Goal: Task Accomplishment & Management: Manage account settings

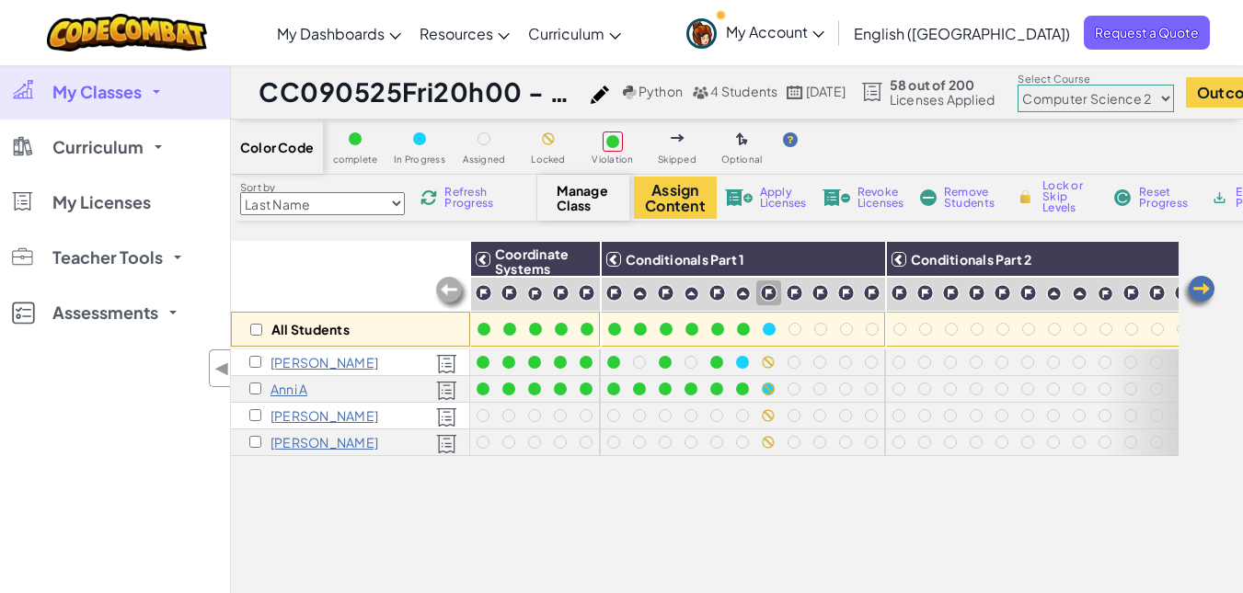
select select "5632661322961295f9428638"
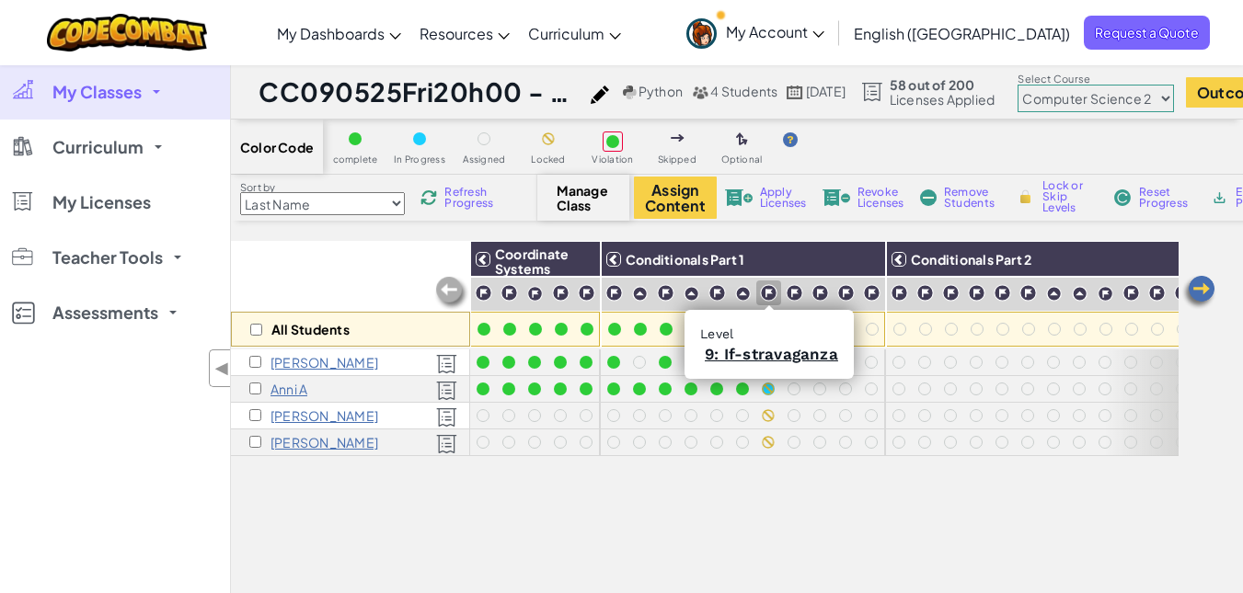
click at [765, 292] on img at bounding box center [768, 292] width 17 height 17
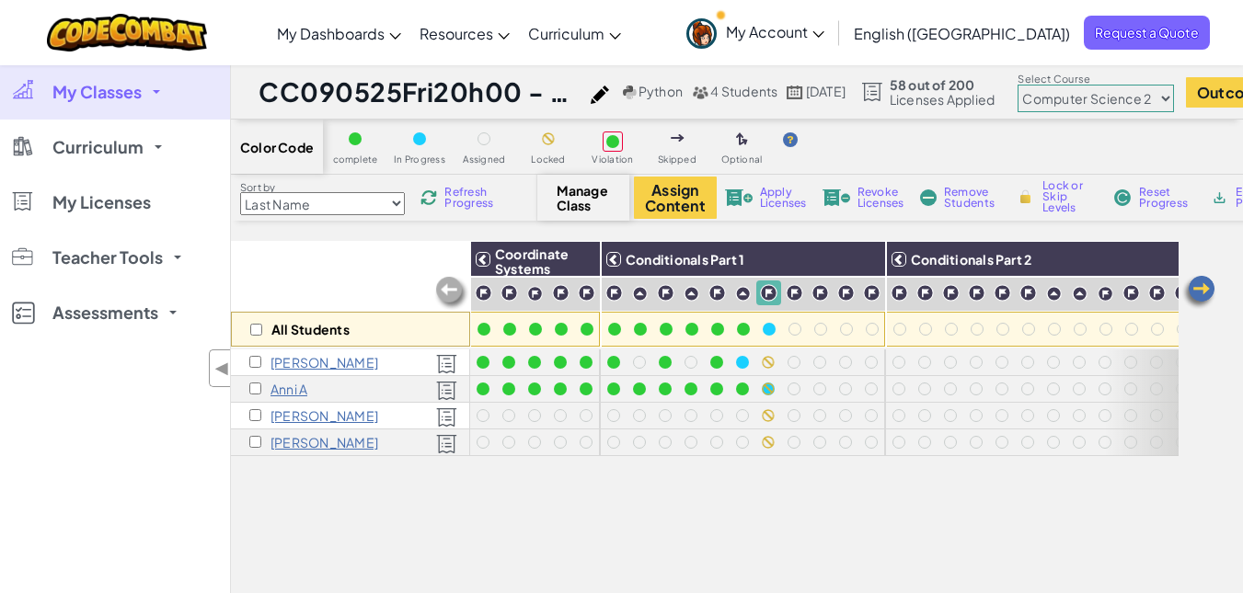
click at [1056, 205] on span "Lock or Skip Levels" at bounding box center [1069, 196] width 54 height 33
checkbox input "true"
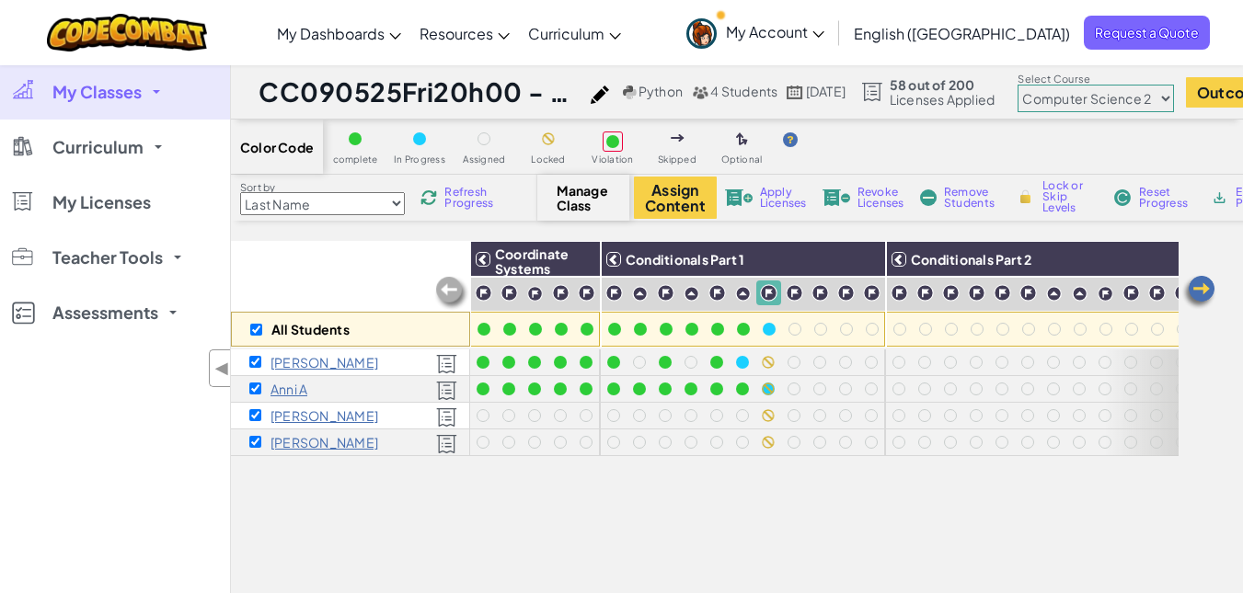
checkbox input "true"
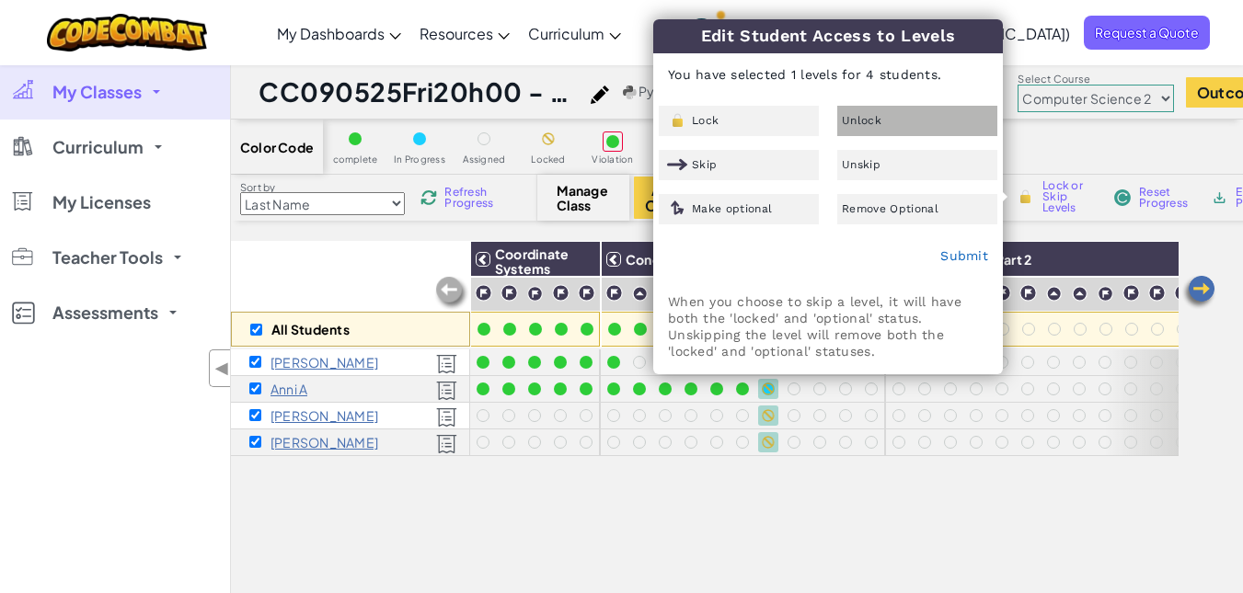
click at [907, 119] on div "Unlock" at bounding box center [917, 121] width 160 height 30
click at [961, 263] on div "Submit" at bounding box center [828, 257] width 348 height 46
click at [962, 258] on link "Submit" at bounding box center [964, 255] width 48 height 15
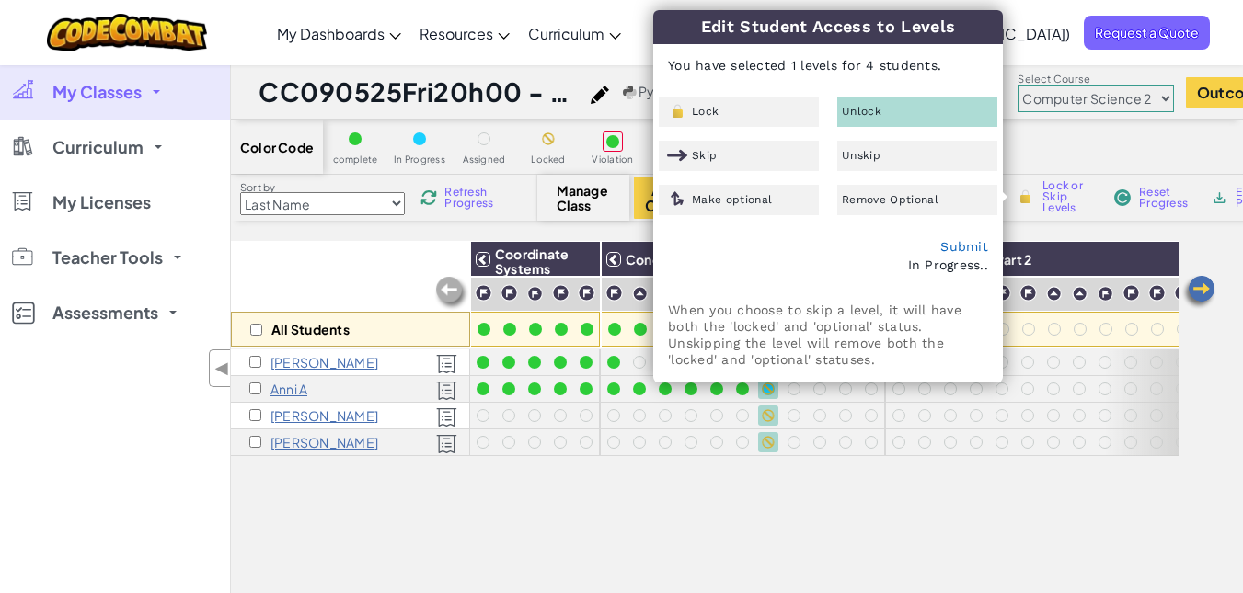
checkbox input "false"
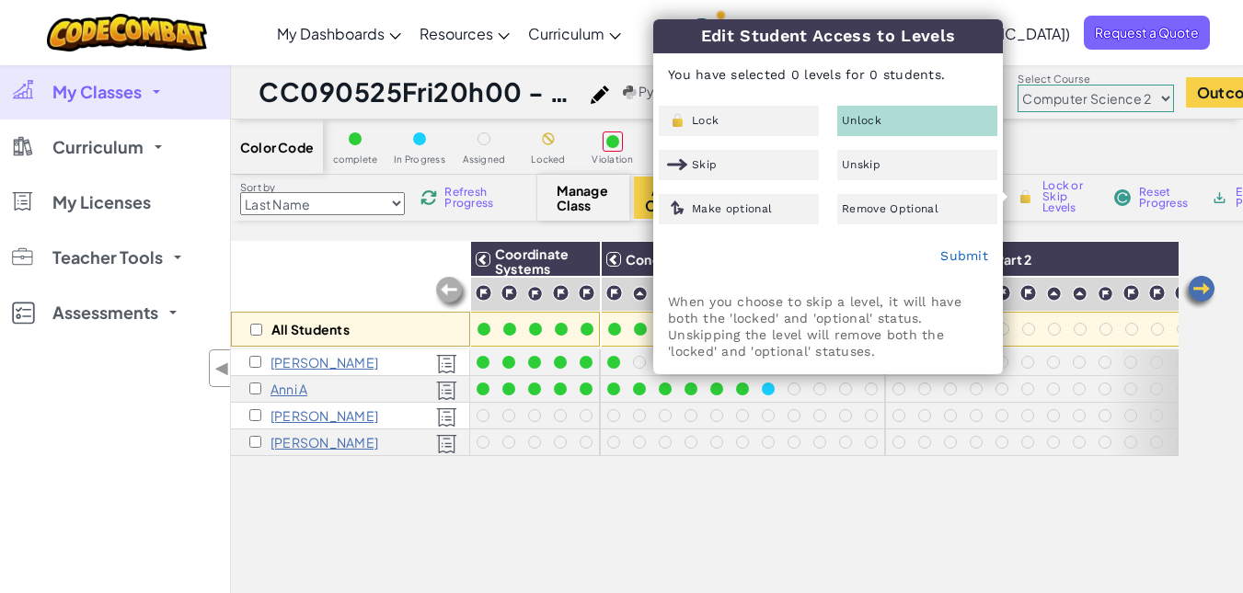
click at [837, 493] on div "All Students Coordinate Systems Conditionals Part 1 Conditionals Part 2 Conditi…" at bounding box center [705, 498] width 948 height 515
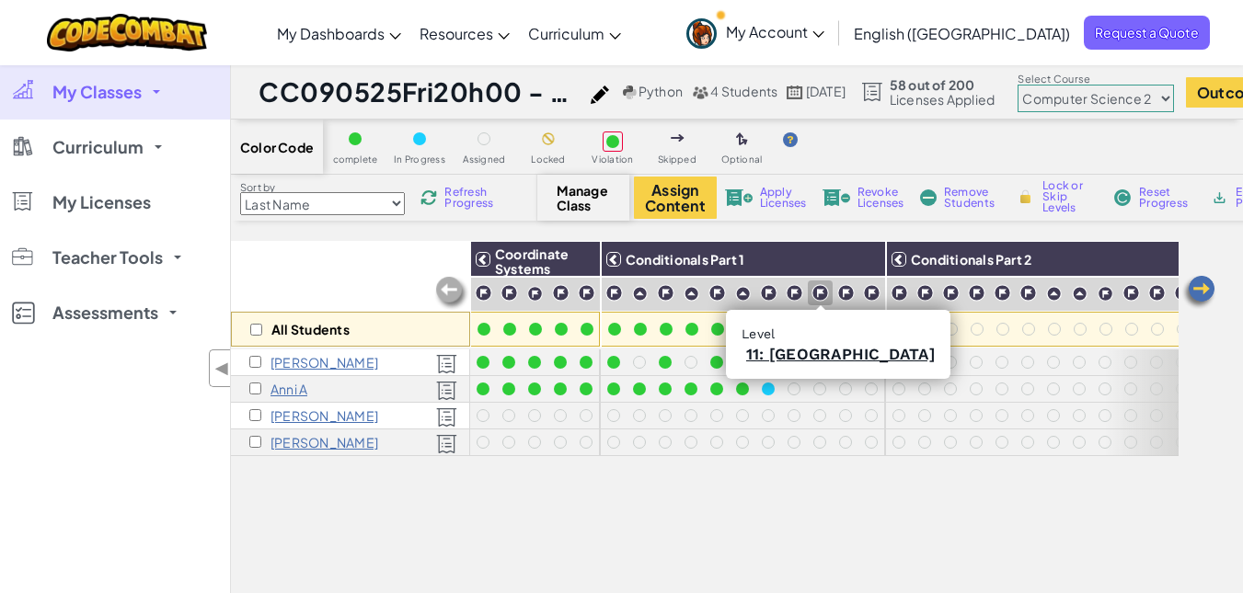
click at [821, 287] on img at bounding box center [819, 292] width 17 height 17
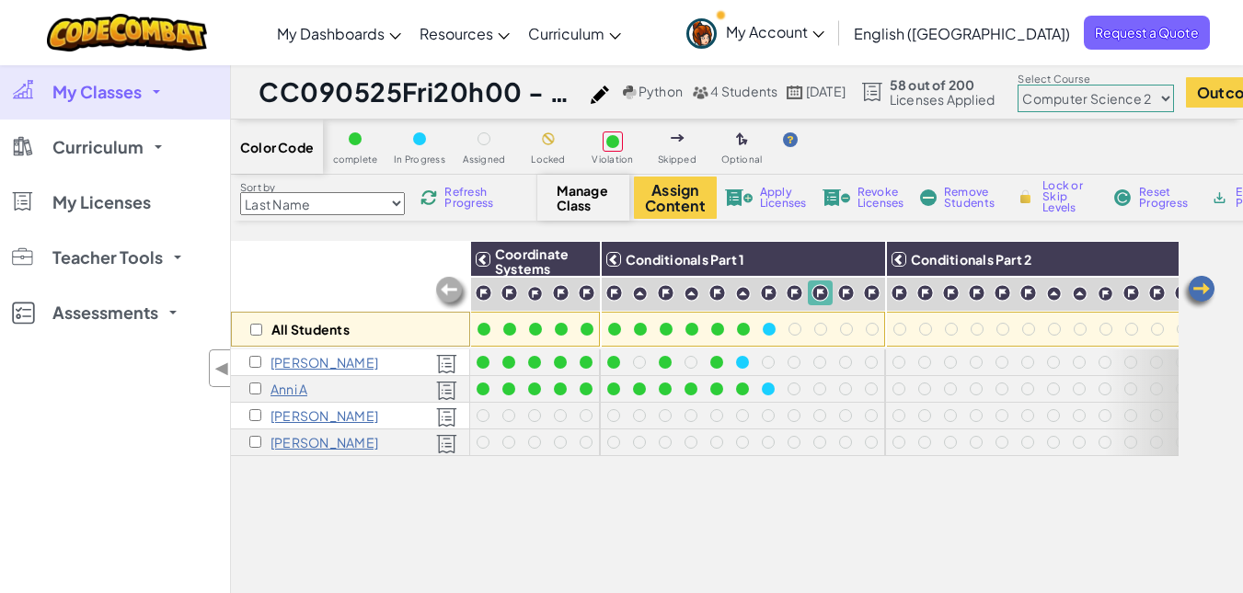
click at [1050, 201] on span "Lock or Skip Levels" at bounding box center [1069, 196] width 54 height 33
checkbox input "true"
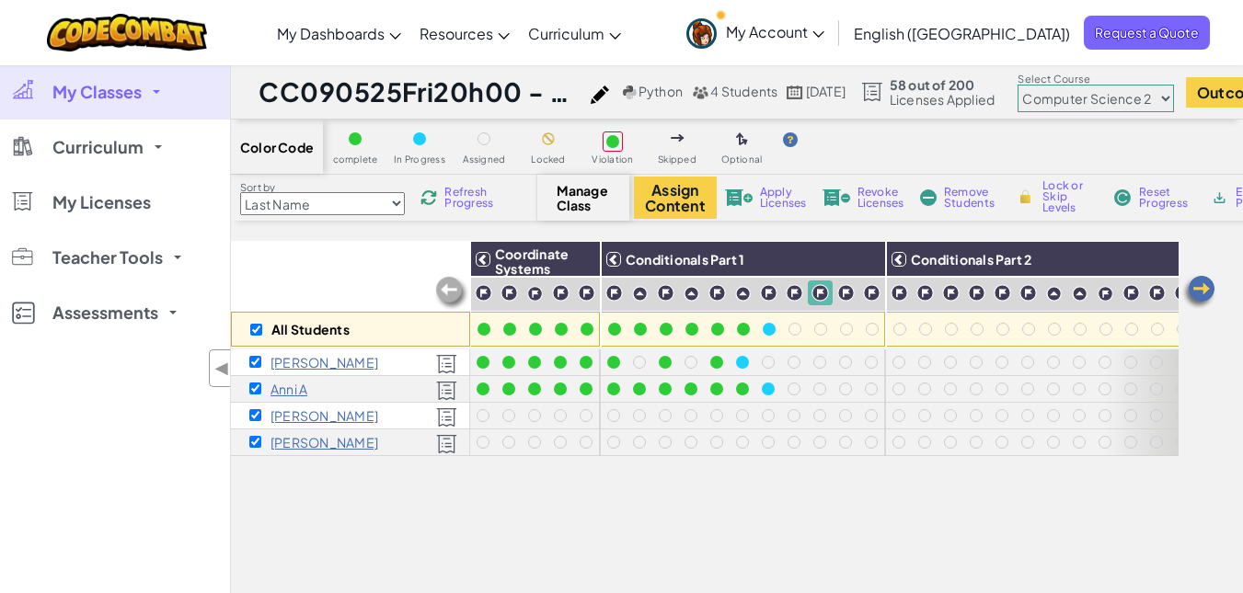
checkbox input "true"
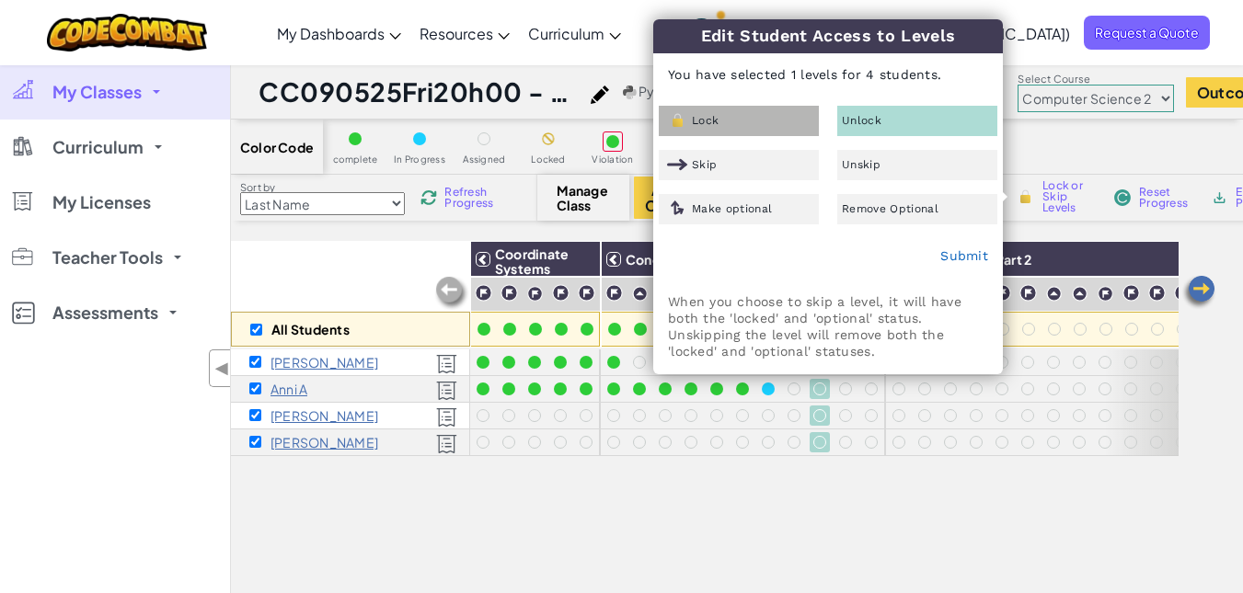
click at [742, 133] on div "Lock" at bounding box center [739, 121] width 160 height 30
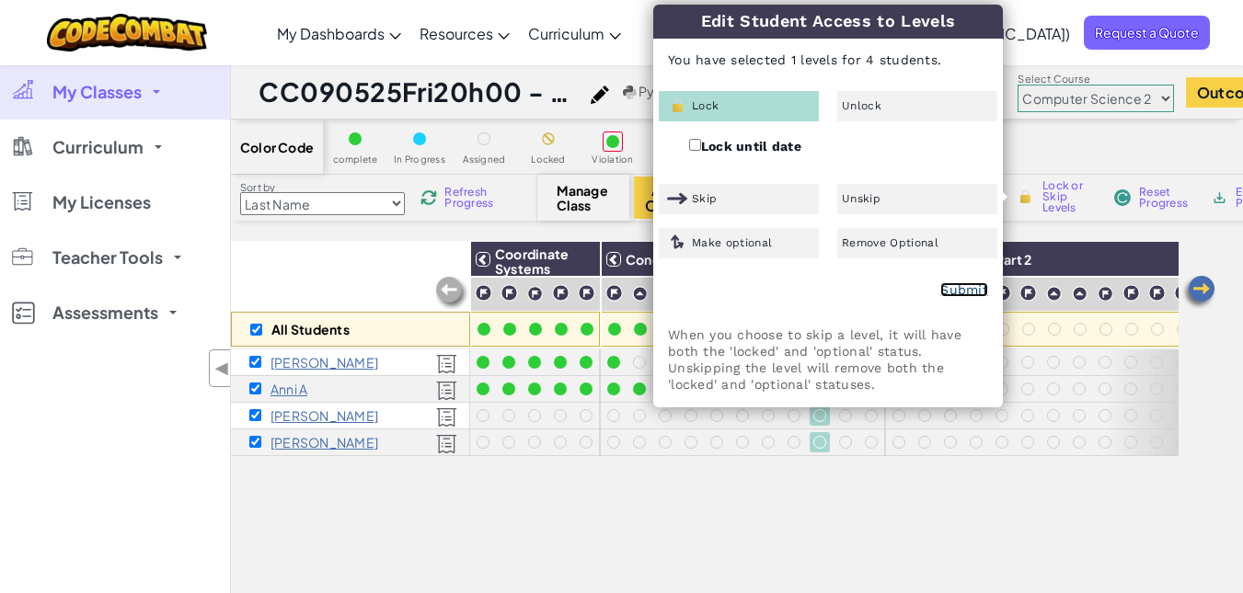
click at [961, 296] on link "Submit" at bounding box center [964, 289] width 48 height 15
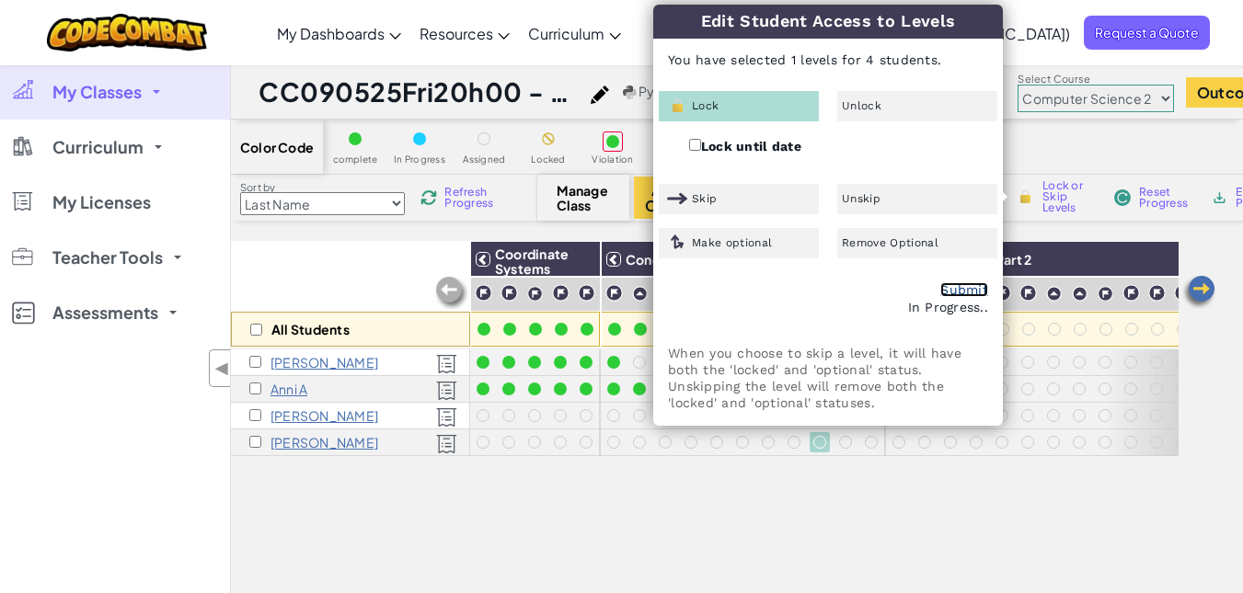
checkbox input "false"
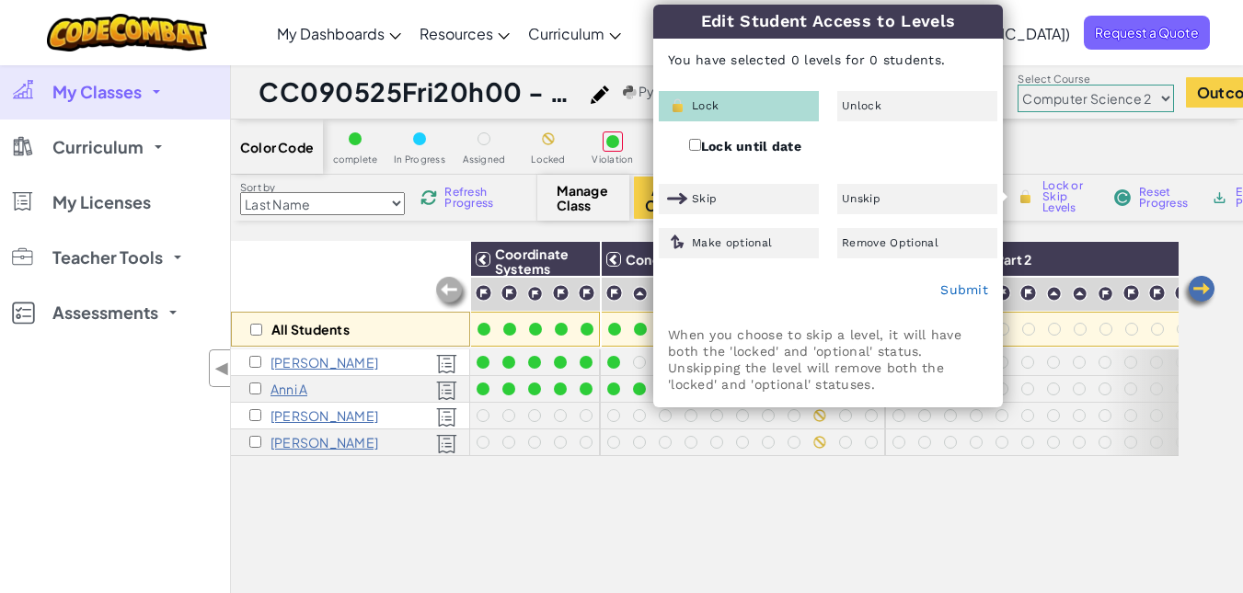
click at [787, 513] on div "All Students Coordinate Systems Conditionals Part 1 Conditionals Part 2 Conditi…" at bounding box center [705, 498] width 948 height 515
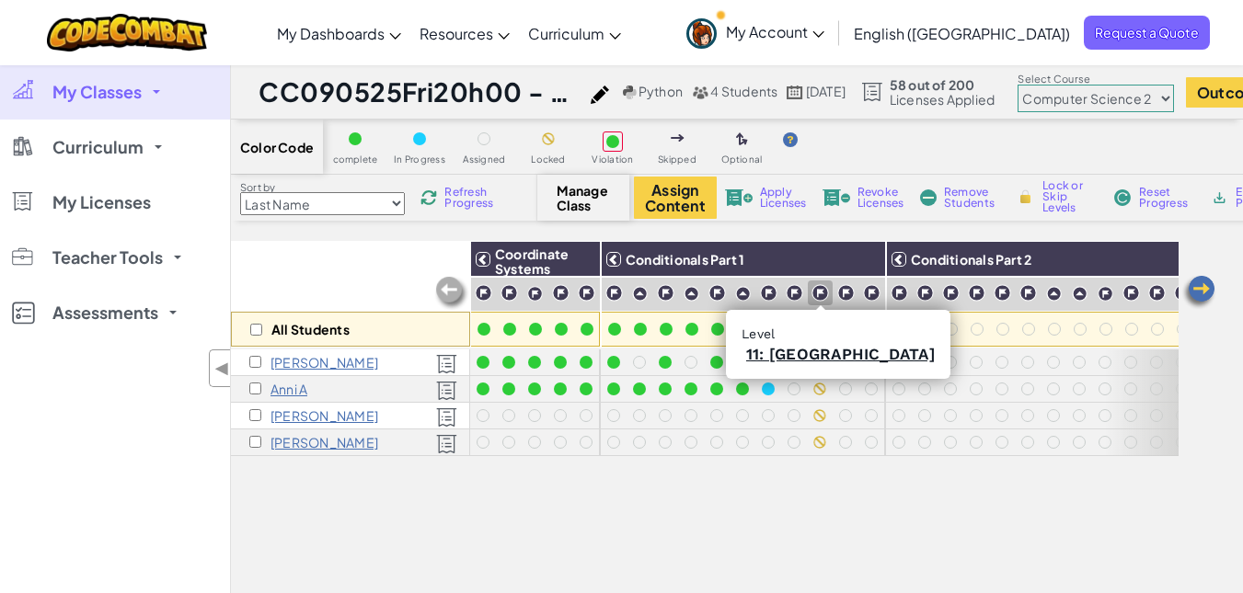
click at [811, 298] on img at bounding box center [819, 292] width 17 height 17
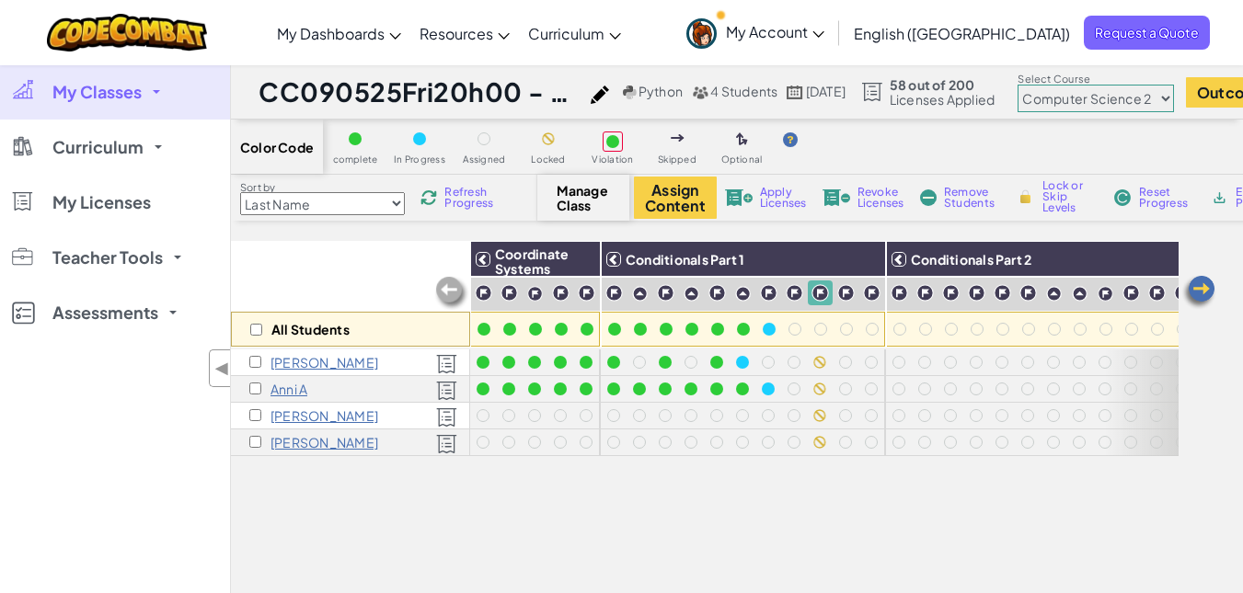
click at [1061, 201] on span "Lock or Skip Levels" at bounding box center [1069, 196] width 54 height 33
checkbox input "true"
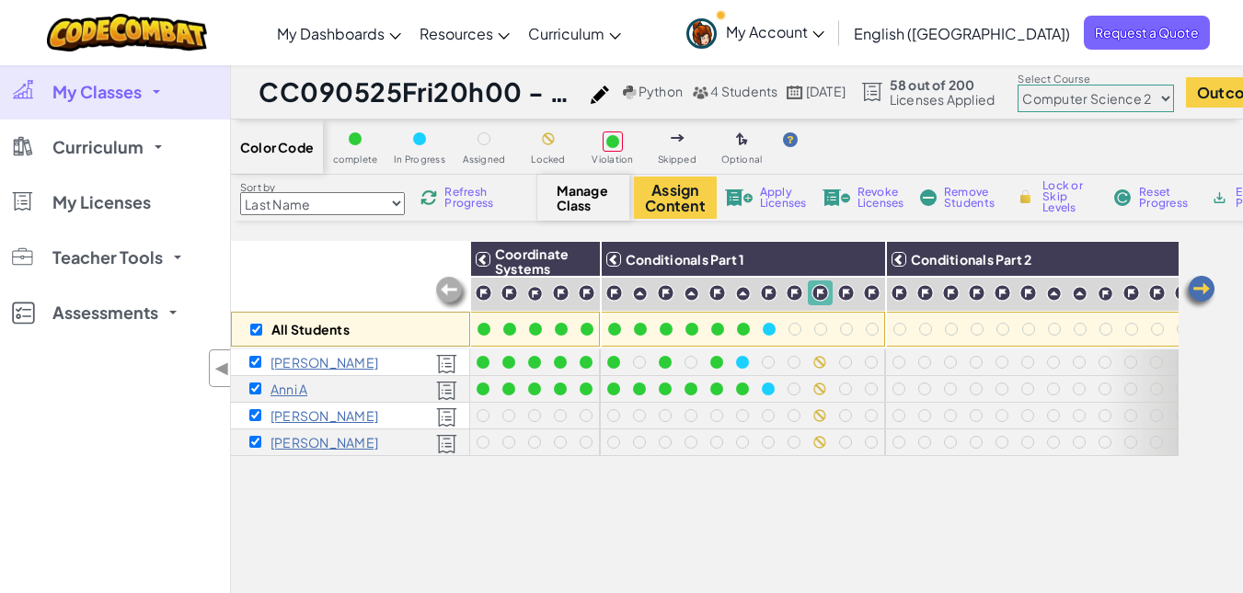
checkbox input "true"
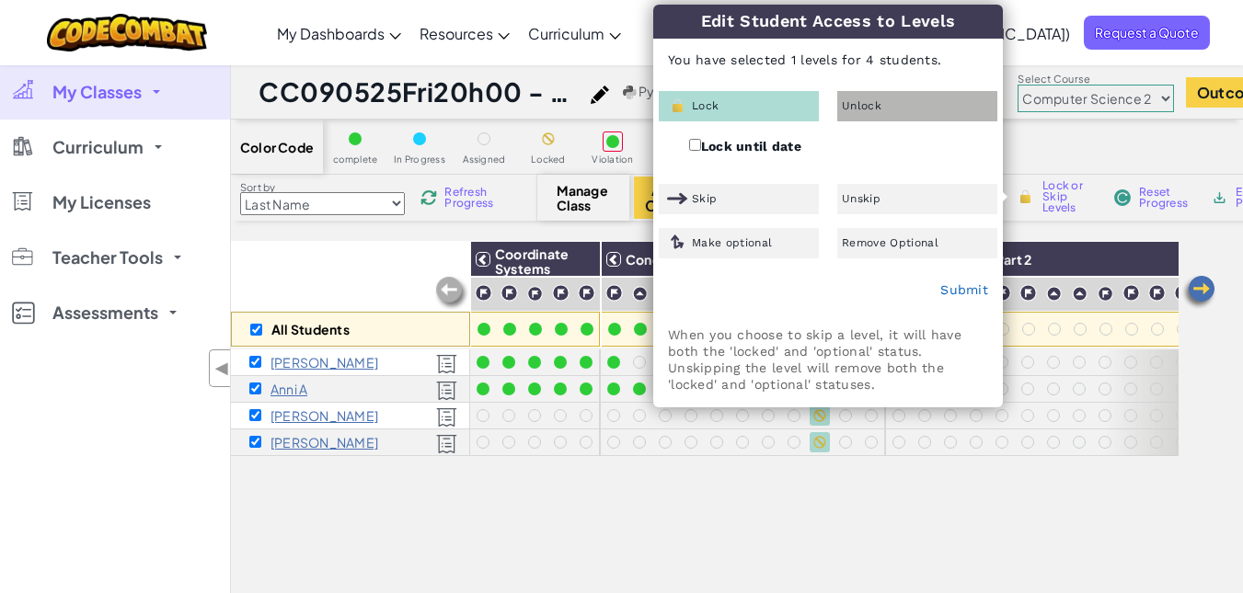
click at [880, 110] on span "Unlock" at bounding box center [862, 105] width 40 height 11
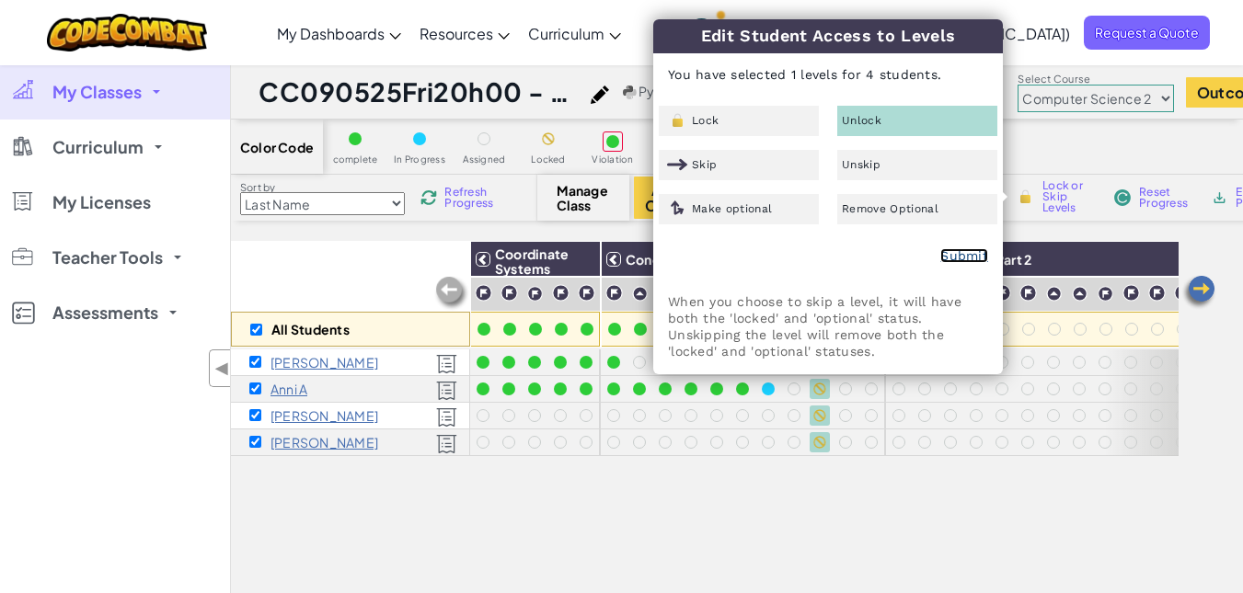
click at [975, 259] on link "Submit" at bounding box center [964, 255] width 48 height 15
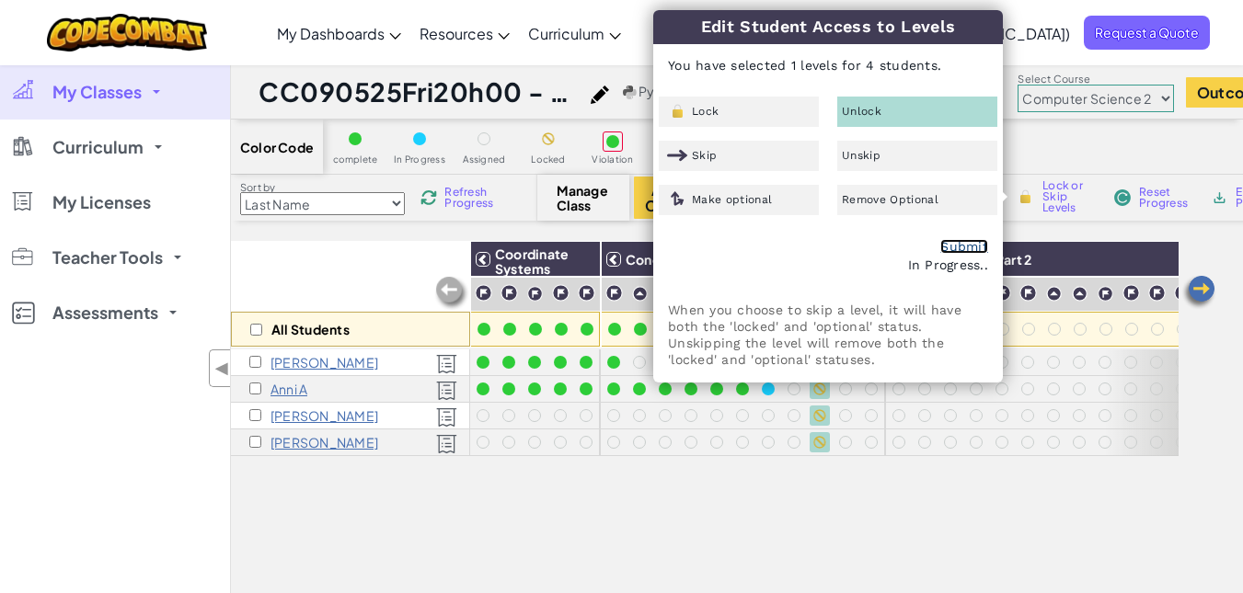
checkbox input "false"
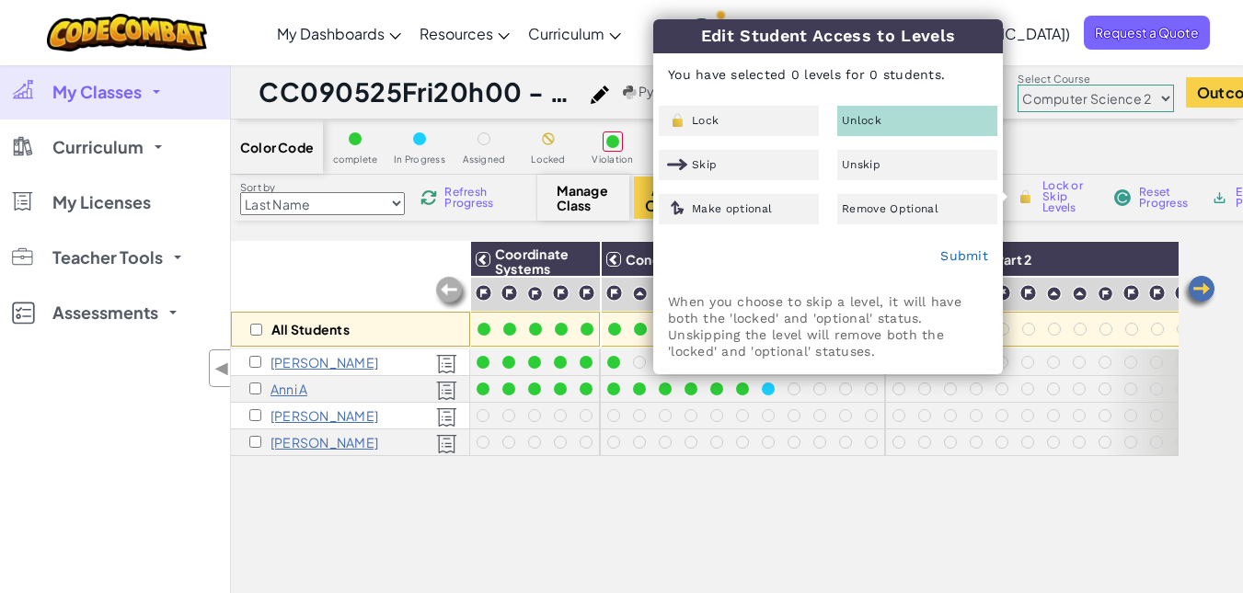
click at [871, 469] on div "All Students Coordinate Systems Conditionals Part 1 Conditionals Part 2 Conditi…" at bounding box center [705, 498] width 948 height 515
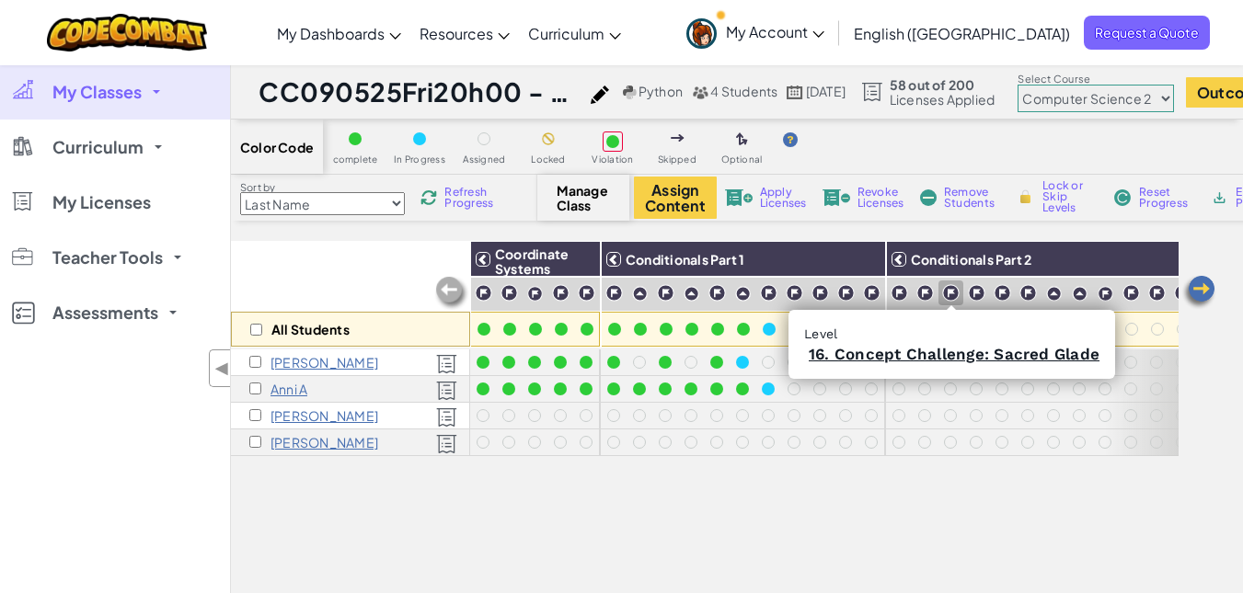
click at [953, 292] on img at bounding box center [950, 292] width 17 height 17
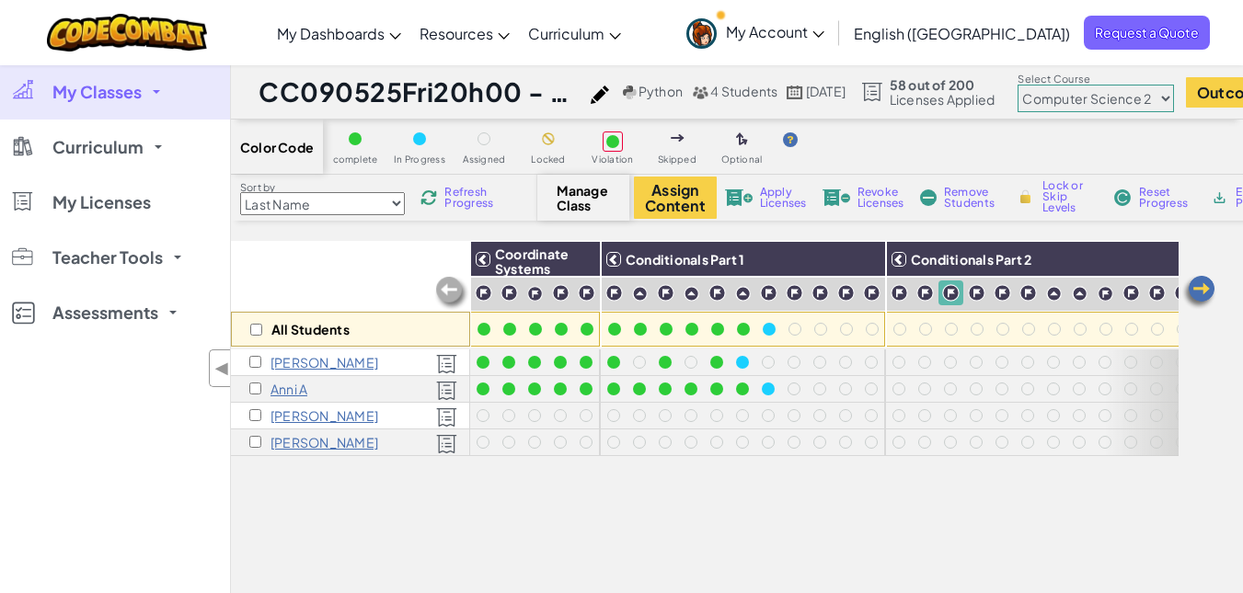
click at [1055, 201] on span "Lock or Skip Levels" at bounding box center [1069, 196] width 54 height 33
checkbox input "true"
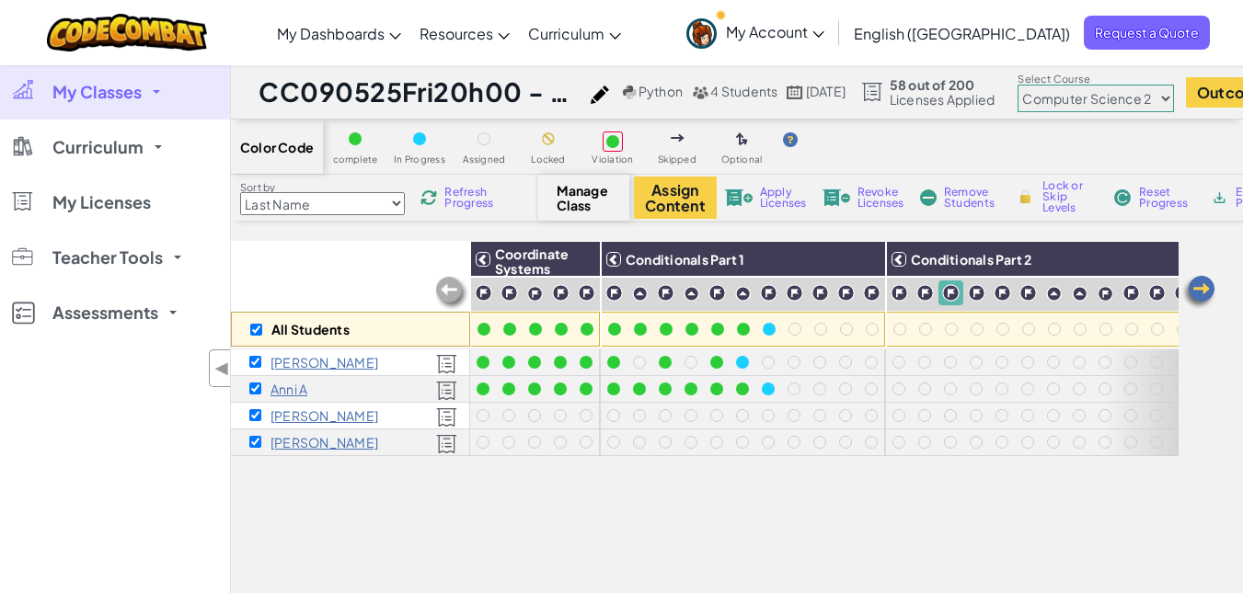
checkbox input "true"
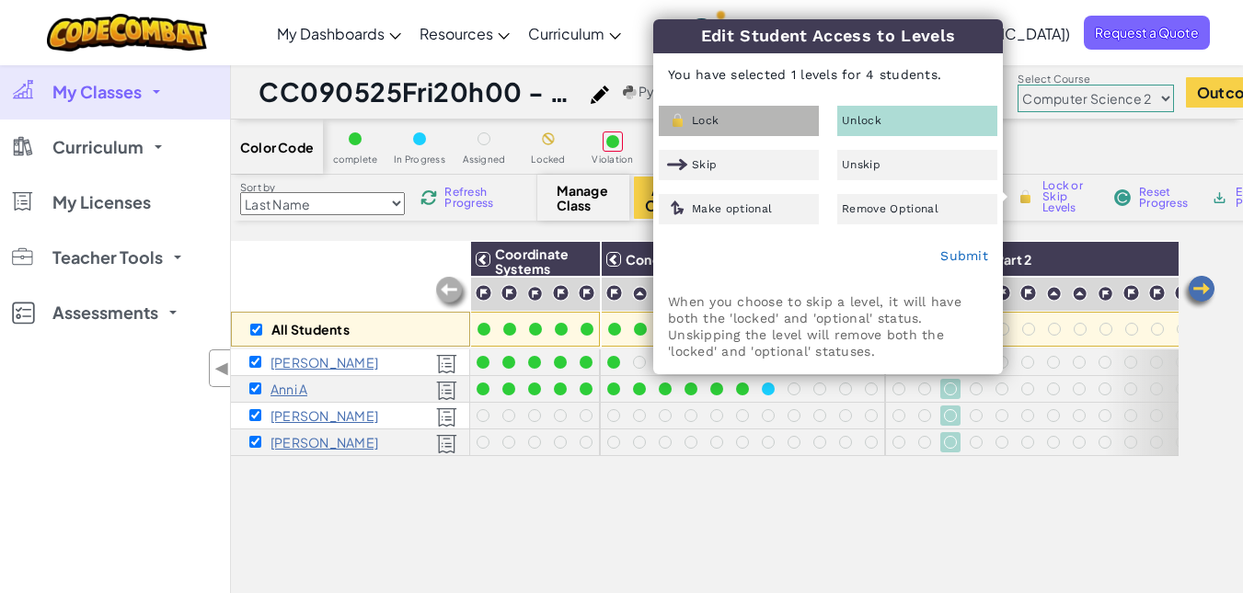
click at [801, 110] on div "Lock" at bounding box center [739, 121] width 160 height 30
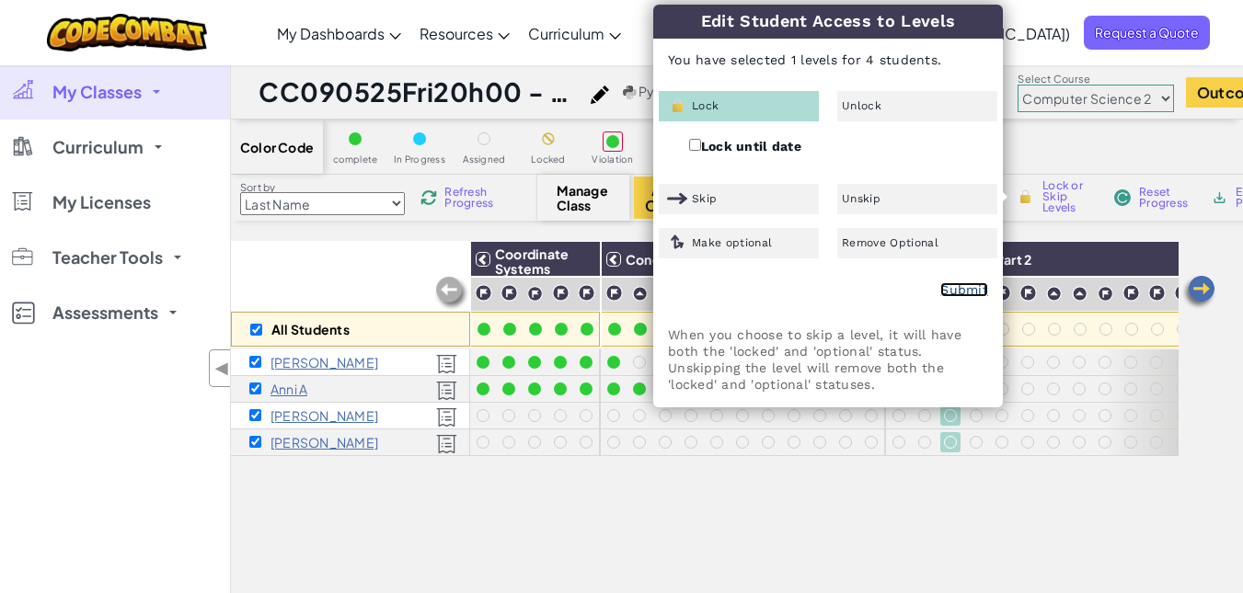
click at [950, 282] on link "Submit" at bounding box center [964, 289] width 48 height 15
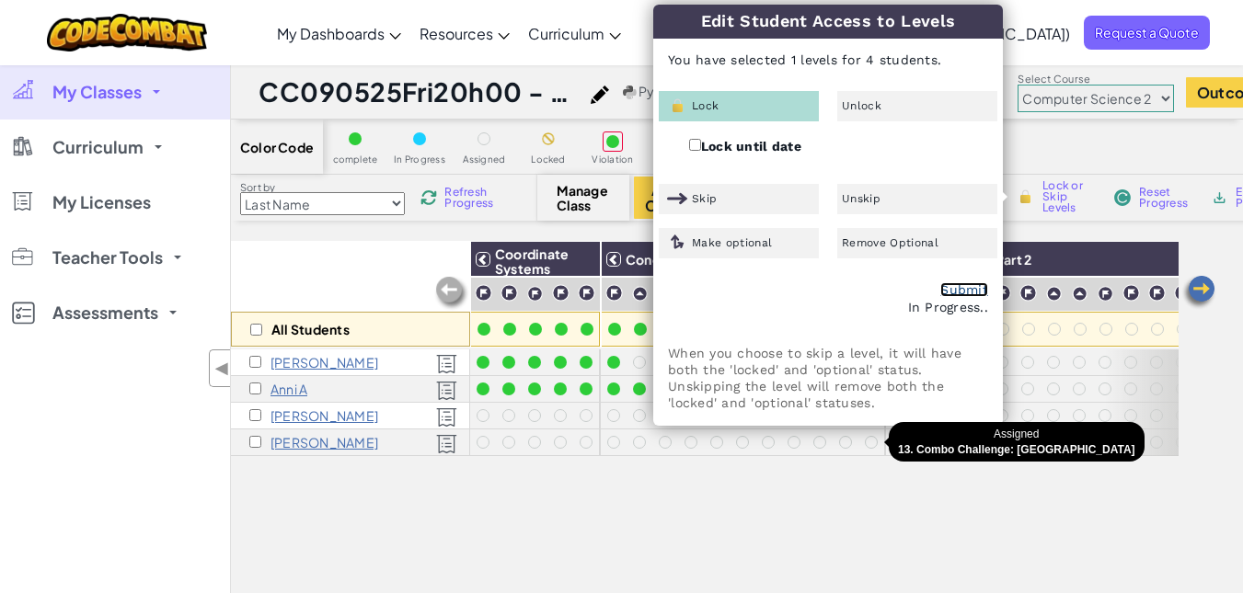
checkbox input "false"
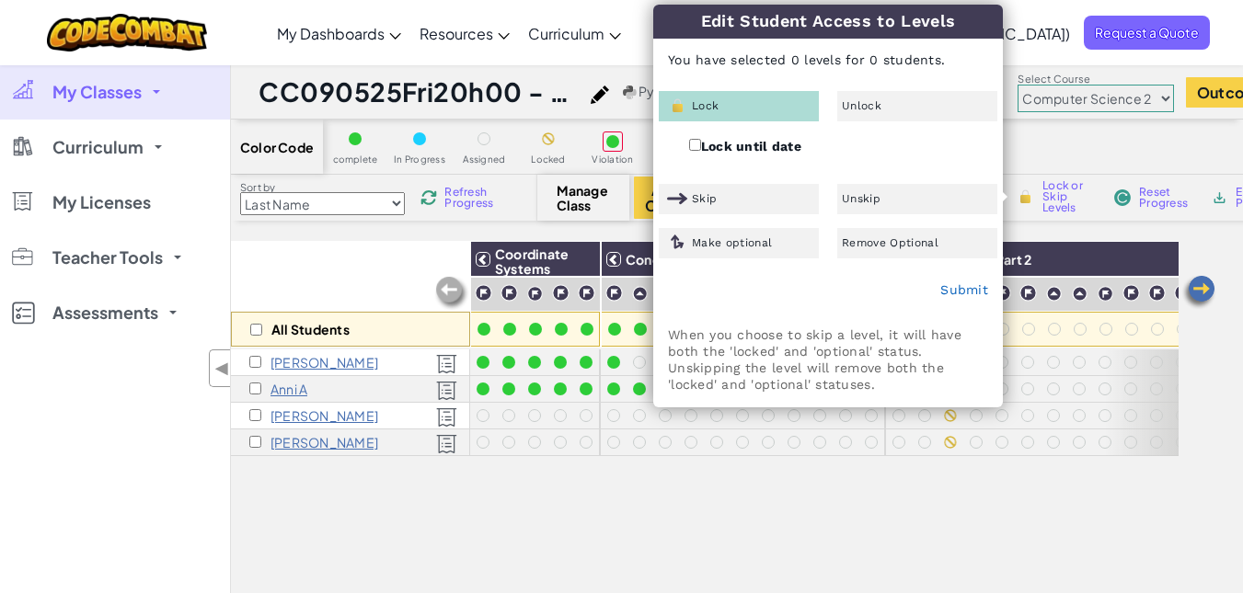
click at [862, 468] on div "All Students Coordinate Systems Conditionals Part 1 Conditionals Part 2 Conditi…" at bounding box center [705, 498] width 948 height 515
